Goal: Transaction & Acquisition: Purchase product/service

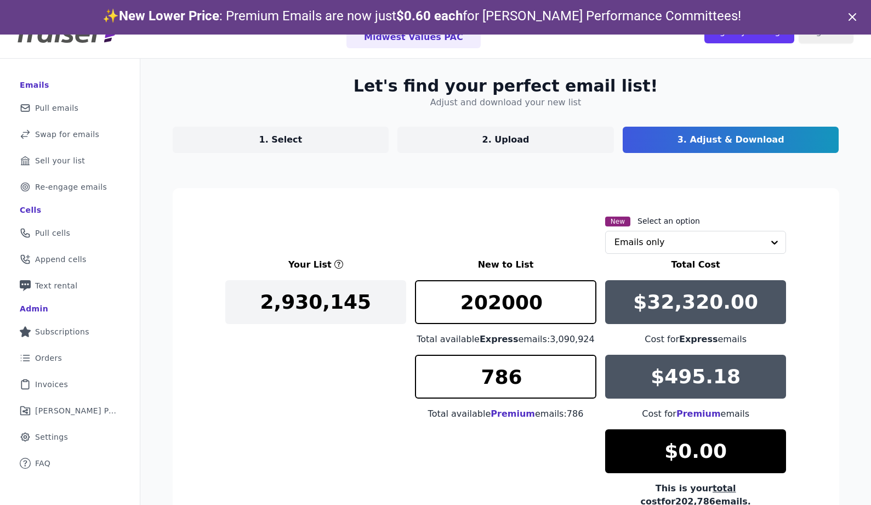
scroll to position [79, 0]
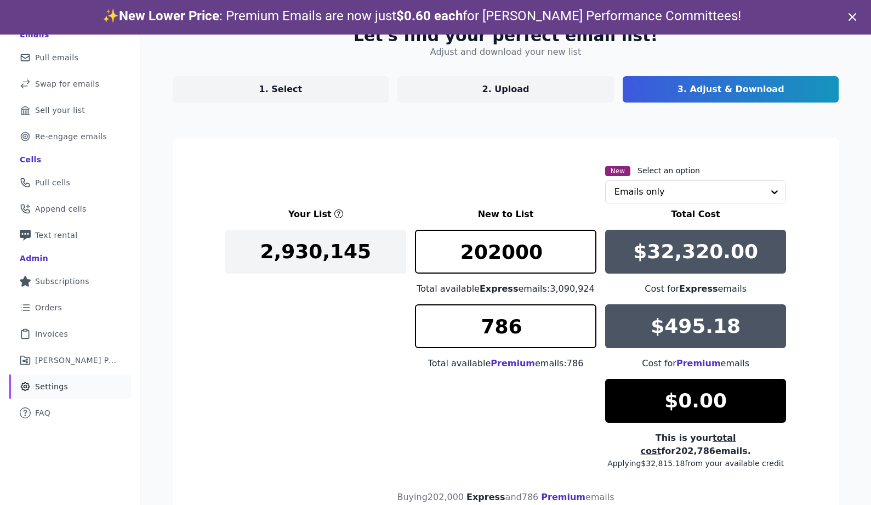
click at [81, 381] on link "Gear Icon Outline of a gear Settings" at bounding box center [70, 386] width 122 height 24
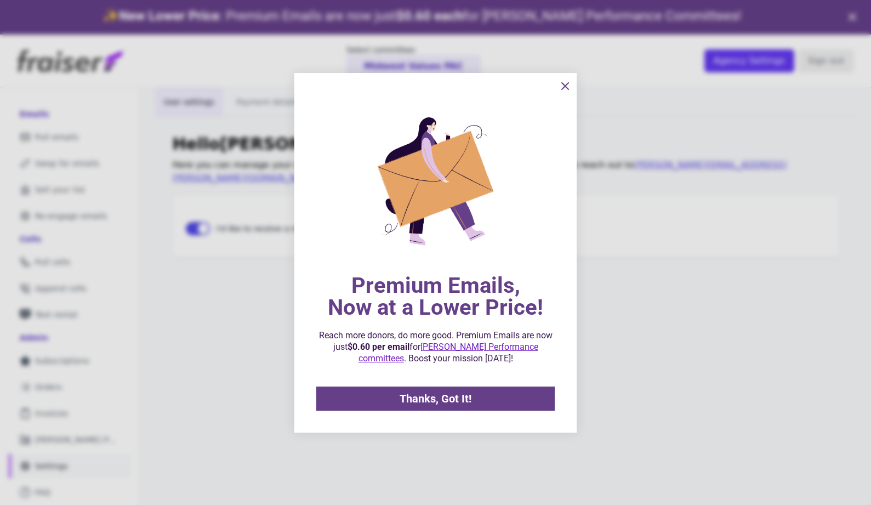
click at [567, 87] on icon "information" at bounding box center [565, 86] width 7 height 7
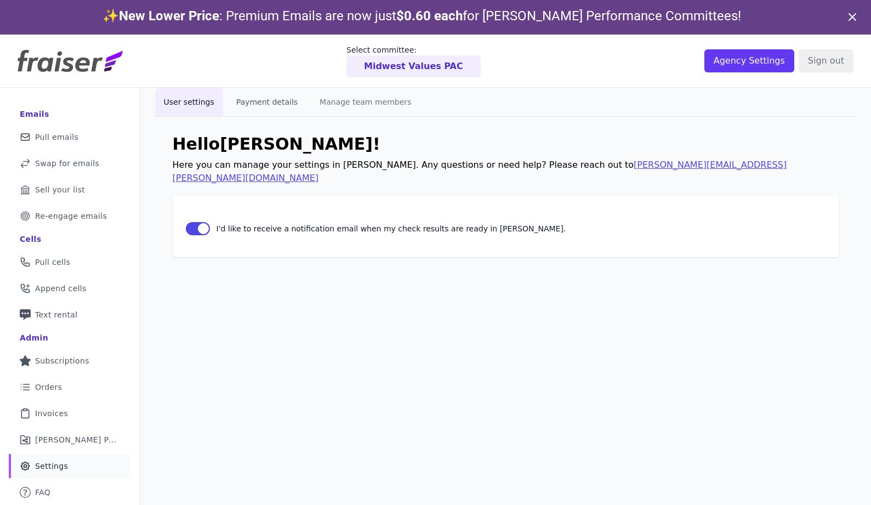
click at [281, 99] on button "Payment details" at bounding box center [267, 102] width 79 height 29
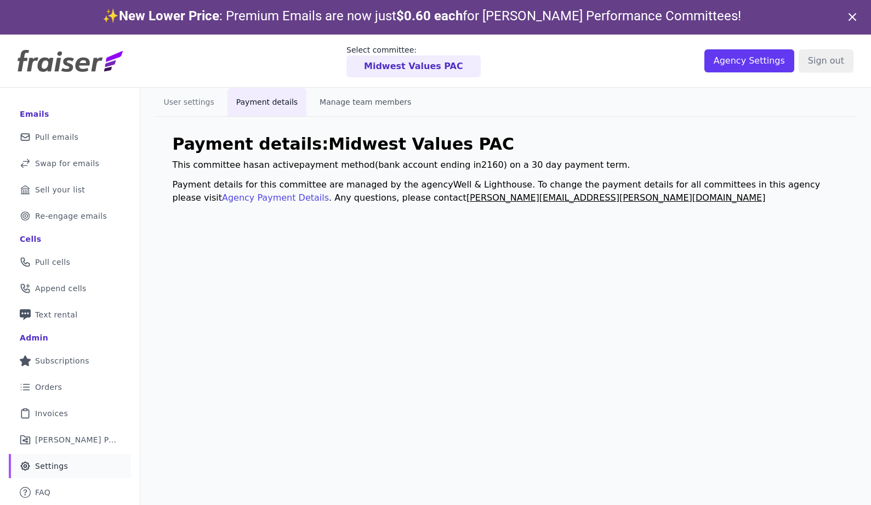
click at [349, 110] on button "Manage team members" at bounding box center [365, 102] width 109 height 29
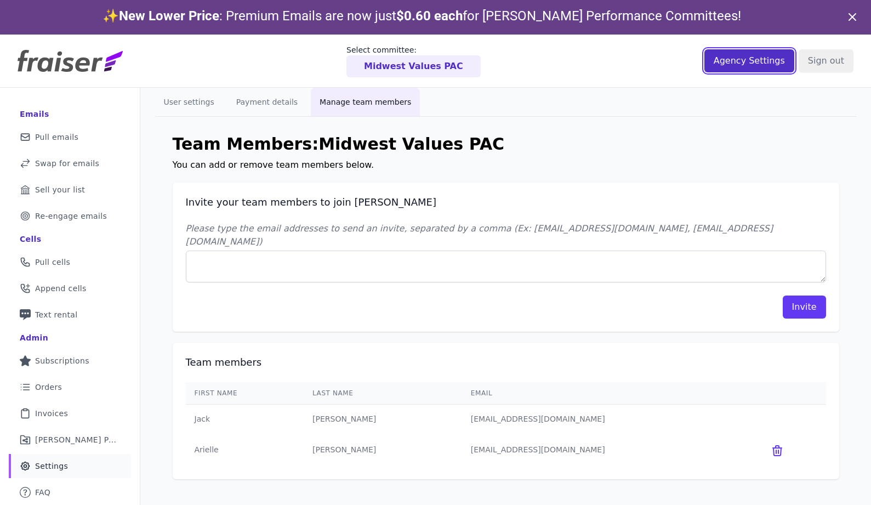
click at [741, 59] on input "Agency Settings" at bounding box center [750, 60] width 90 height 23
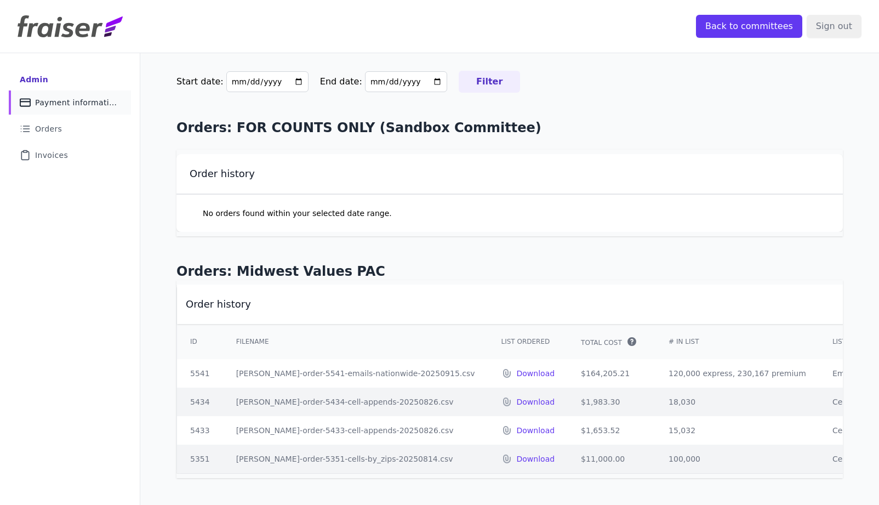
click at [68, 102] on span "Payment information" at bounding box center [76, 102] width 83 height 11
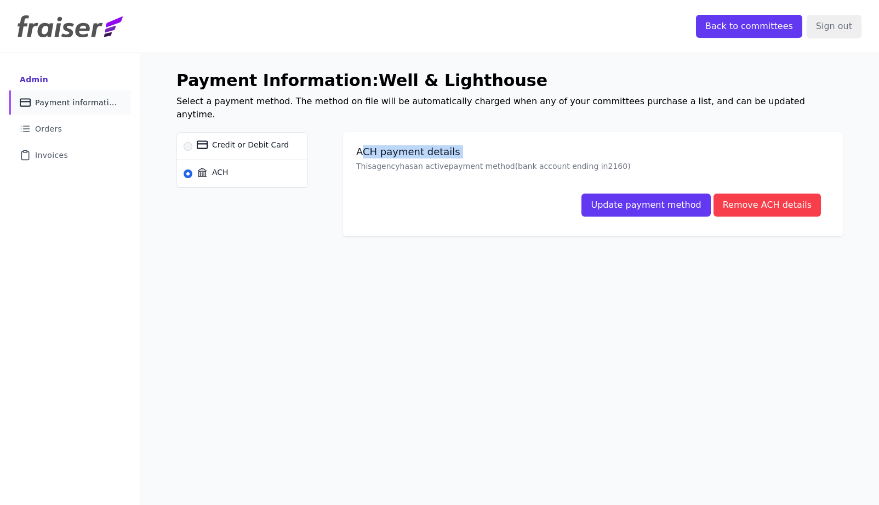
drag, startPoint x: 356, startPoint y: 137, endPoint x: 526, endPoint y: 146, distance: 169.7
click at [526, 146] on div "ACH payment details This agency has an active payment method (bank account endi…" at bounding box center [593, 158] width 474 height 26
drag, startPoint x: 351, startPoint y: 137, endPoint x: 626, endPoint y: 155, distance: 275.3
click at [626, 155] on div "ACH payment details This agency has an active payment method (bank account endi…" at bounding box center [593, 184] width 500 height 104
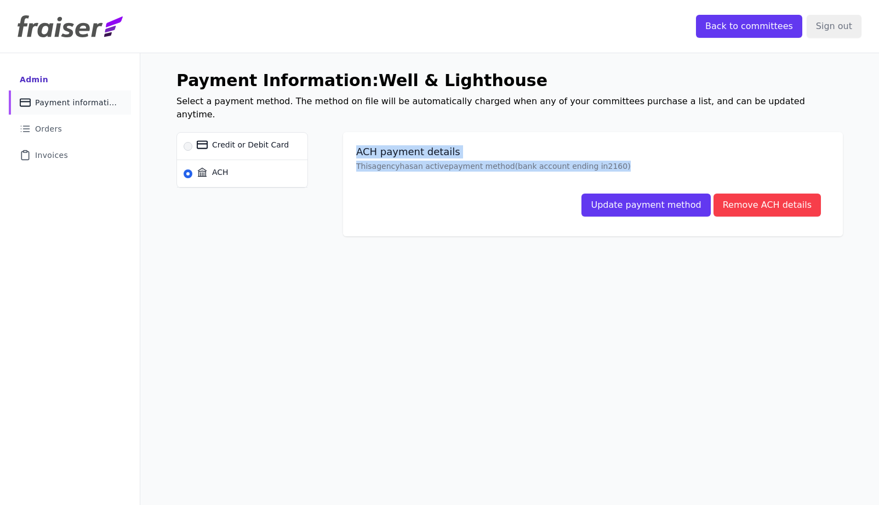
copy div "ACH payment details This agency has an active payment method (bank account endi…"
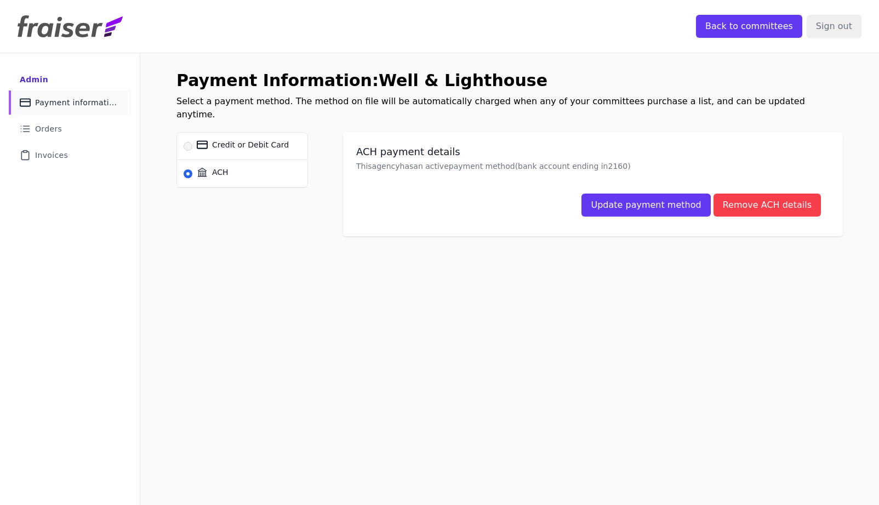
click at [283, 193] on div "Credit or Debit Card ACH" at bounding box center [260, 178] width 167 height 93
click at [67, 122] on link "List Icon Outline of bulleted list Orders" at bounding box center [70, 129] width 122 height 24
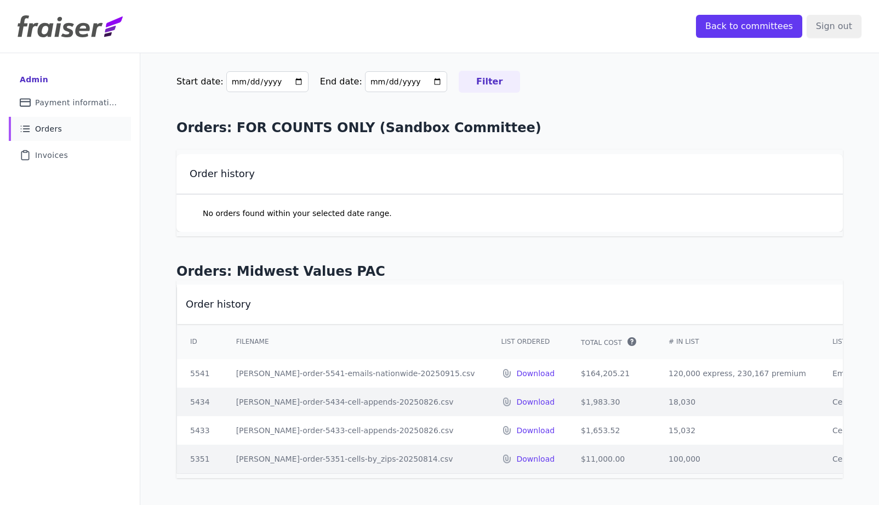
click at [60, 170] on nav "Admin Credit Card Icon Outline of a credit card Payment information List Icon O…" at bounding box center [70, 346] width 140 height 586
click at [62, 157] on span "Invoices" at bounding box center [51, 155] width 33 height 11
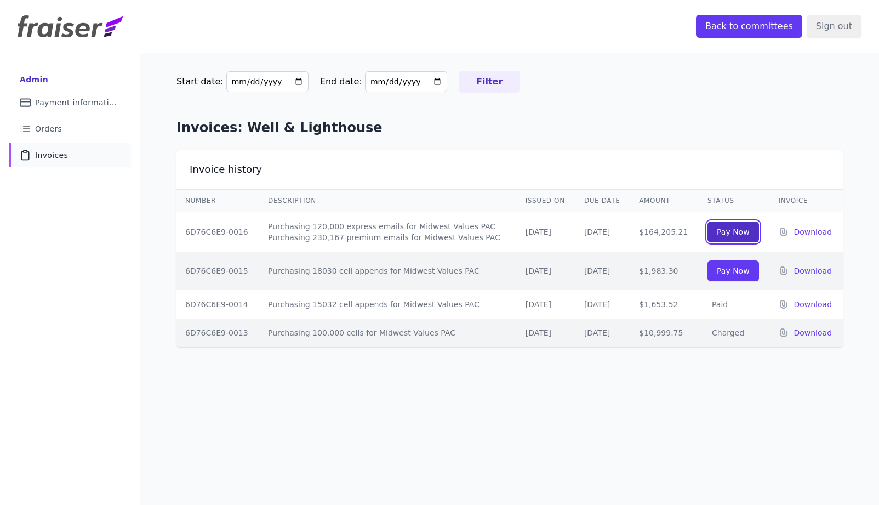
click at [719, 233] on input "Pay Now" at bounding box center [734, 231] width 52 height 21
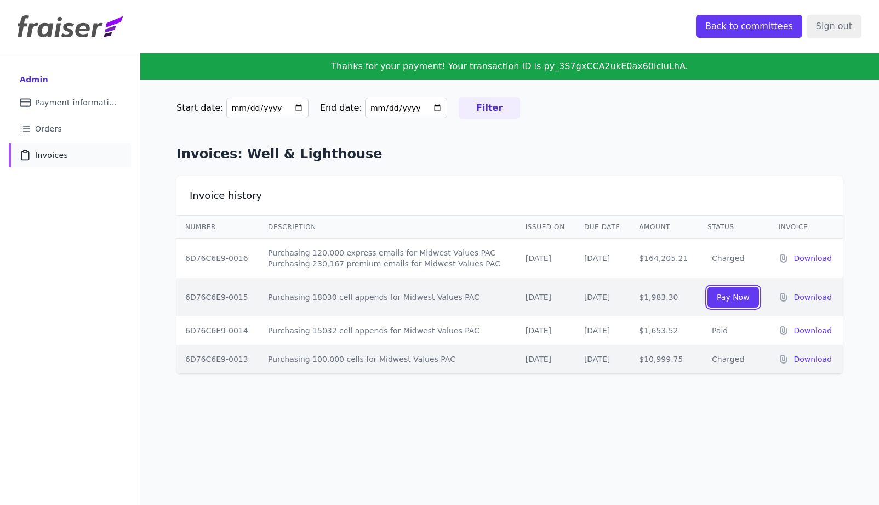
click at [708, 294] on input "Pay Now" at bounding box center [734, 297] width 52 height 21
click at [719, 294] on form "Pay Now" at bounding box center [734, 297] width 53 height 21
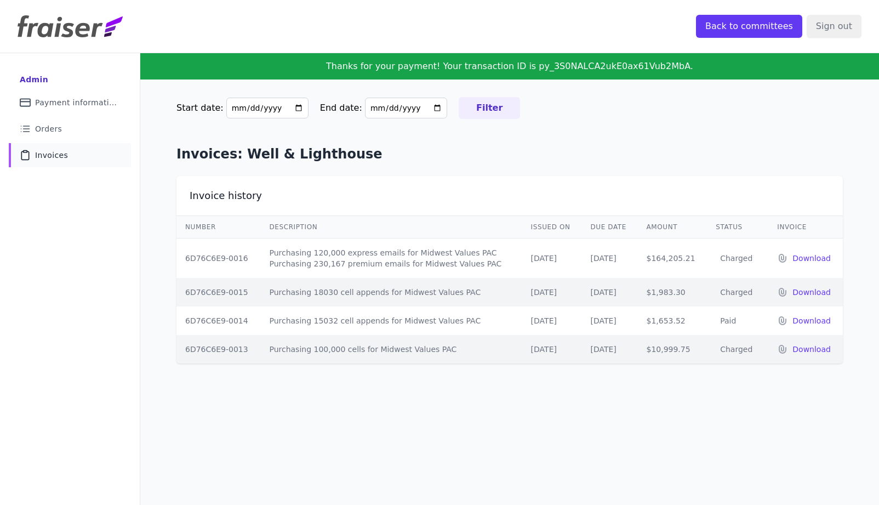
drag, startPoint x: 688, startPoint y: 257, endPoint x: 644, endPoint y: 260, distance: 44.0
click at [644, 260] on td "$164,205.21" at bounding box center [673, 258] width 70 height 40
copy td "$164,205.21"
drag, startPoint x: 487, startPoint y: 259, endPoint x: 266, endPoint y: 257, distance: 221.5
click at [266, 257] on td "Purchasing 120,000 express emails for Midwest Values PAC Purchasing 230,167 pre…" at bounding box center [391, 258] width 262 height 40
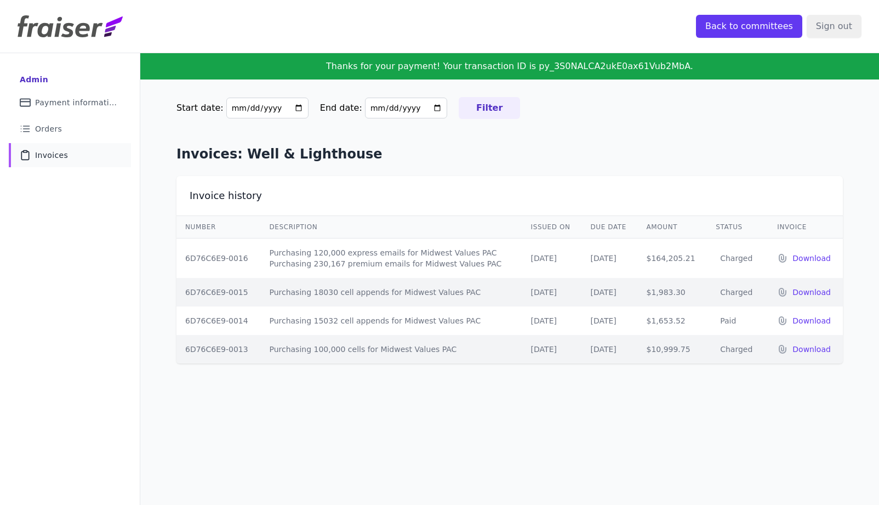
copy td "Purchasing 120,000 express emails for Midwest Values PAC Purchasing 230,167 pre…"
